Goal: Information Seeking & Learning: Learn about a topic

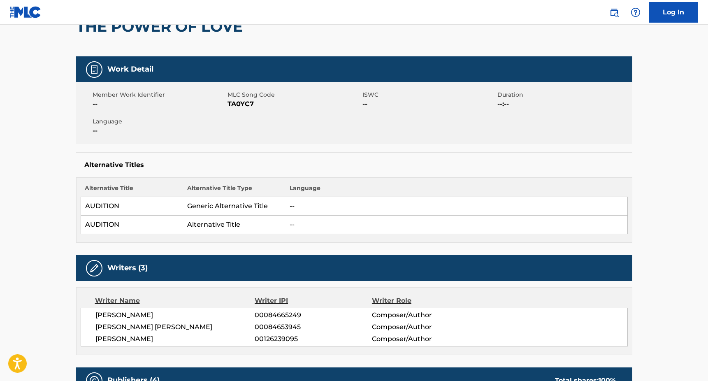
scroll to position [320, 0]
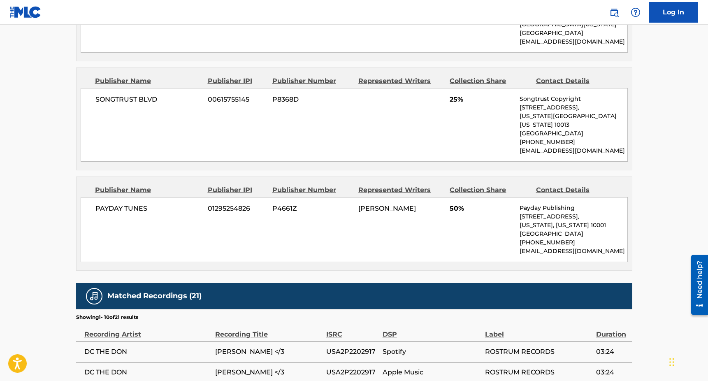
scroll to position [509, 0]
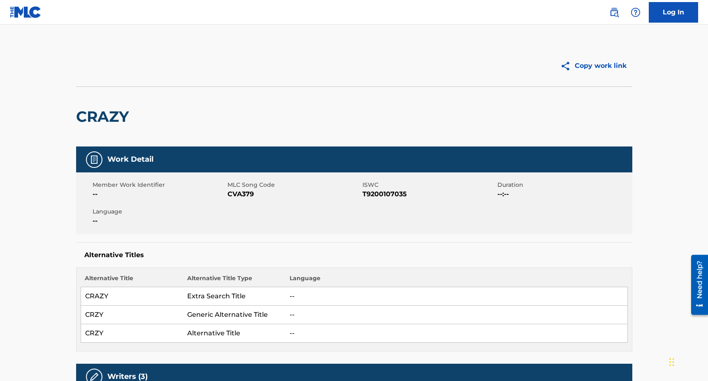
scroll to position [325, 0]
